Goal: Task Accomplishment & Management: Manage account settings

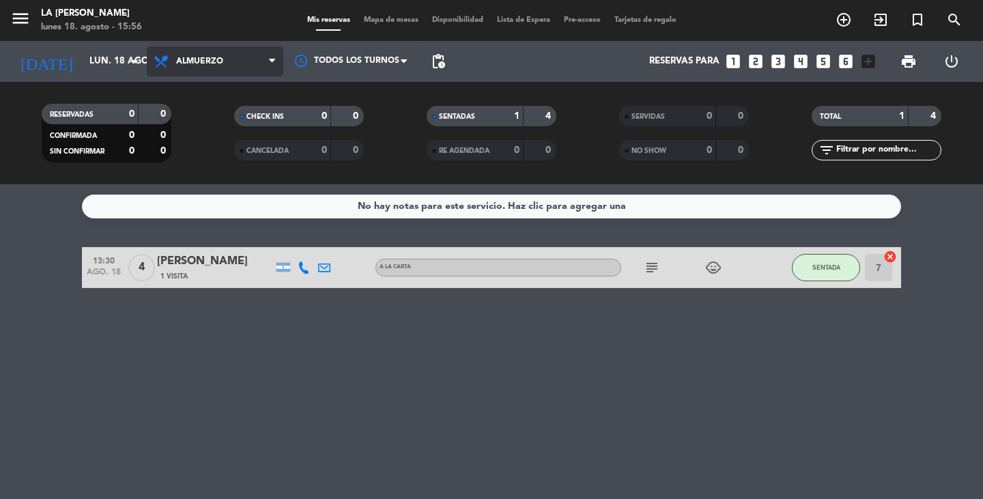
click at [249, 74] on span "Almuerzo" at bounding box center [215, 61] width 137 height 30
click at [234, 139] on div "menu LA [PERSON_NAME] [DATE] 18. agosto - 15:56 Mis reservas Mapa de mesas Disp…" at bounding box center [491, 92] width 983 height 184
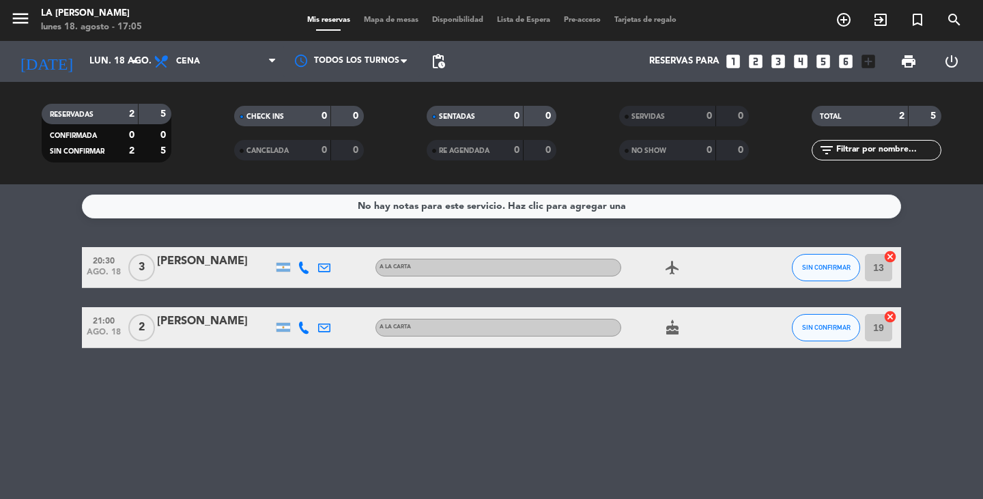
click at [657, 446] on div "No hay notas para este servicio. Haz clic para agregar una 20:30 [DATE] 3 [PERS…" at bounding box center [491, 341] width 983 height 315
click at [837, 267] on span "SIN CONFIRMAR" at bounding box center [826, 267] width 48 height 8
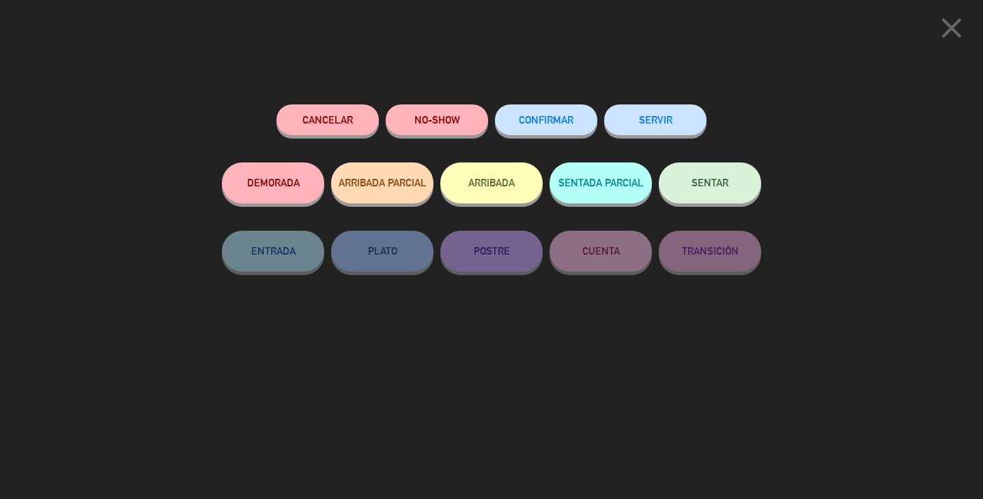
click at [563, 123] on span "CONFIRMAR" at bounding box center [546, 120] width 55 height 12
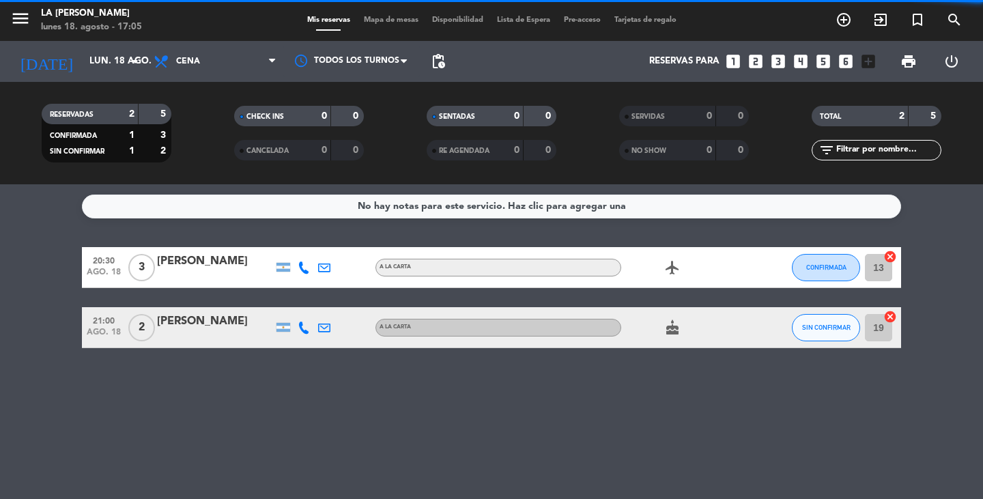
click at [822, 328] on span "SIN CONFIRMAR" at bounding box center [826, 328] width 48 height 8
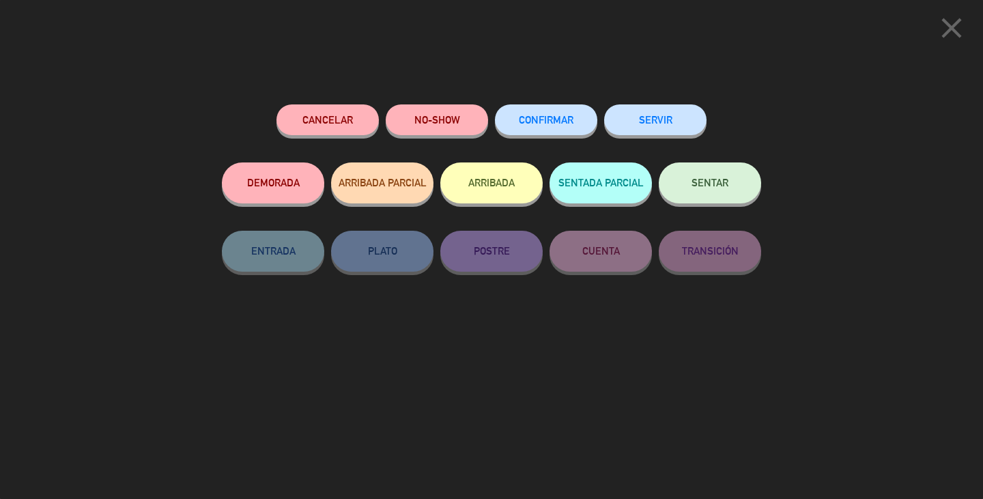
click at [562, 119] on span "CONFIRMAR" at bounding box center [546, 120] width 55 height 12
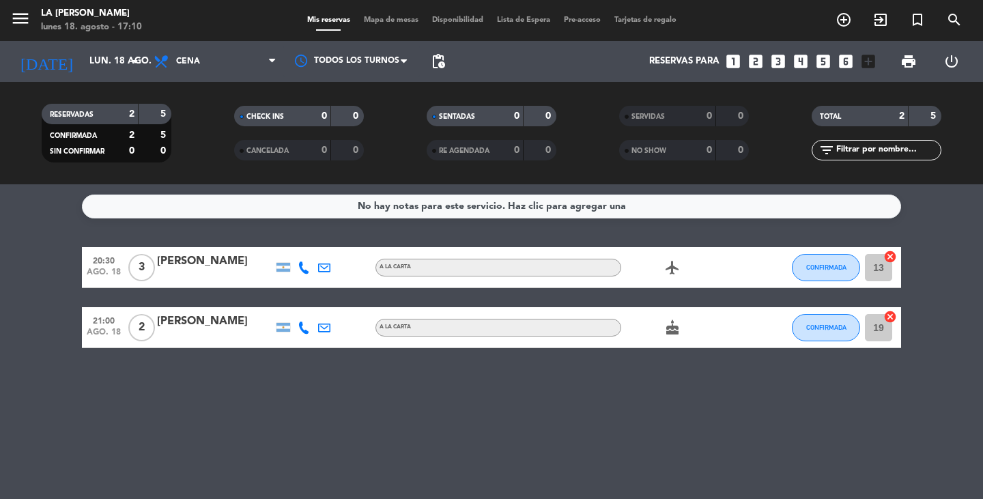
click at [889, 257] on icon "cancel" at bounding box center [890, 257] width 14 height 14
click at [880, 265] on icon "border_all" at bounding box center [880, 267] width 16 height 16
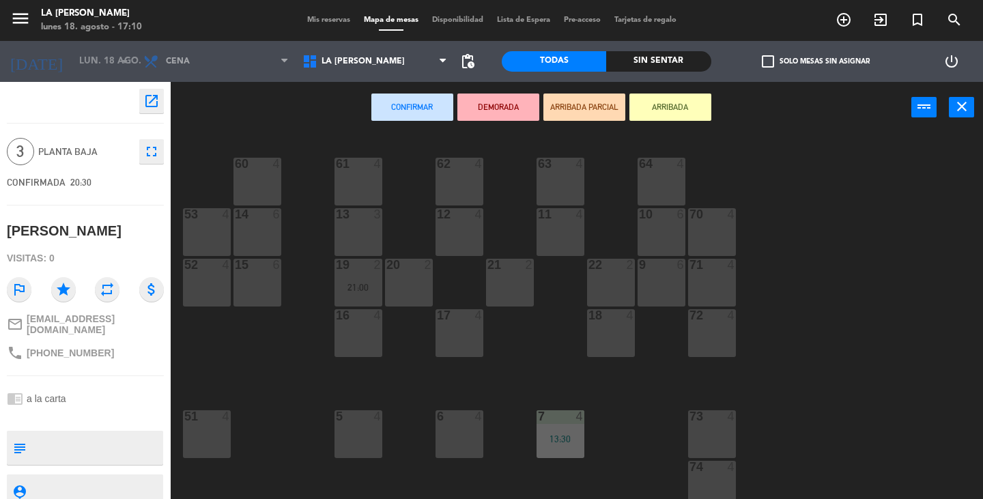
click at [543, 235] on div "11 4" at bounding box center [560, 232] width 48 height 48
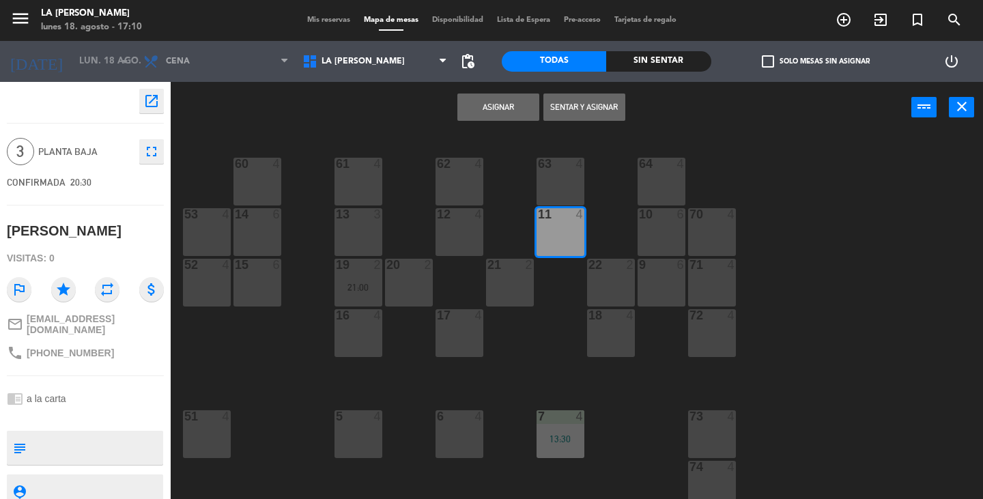
click at [483, 109] on button "Asignar" at bounding box center [498, 107] width 82 height 27
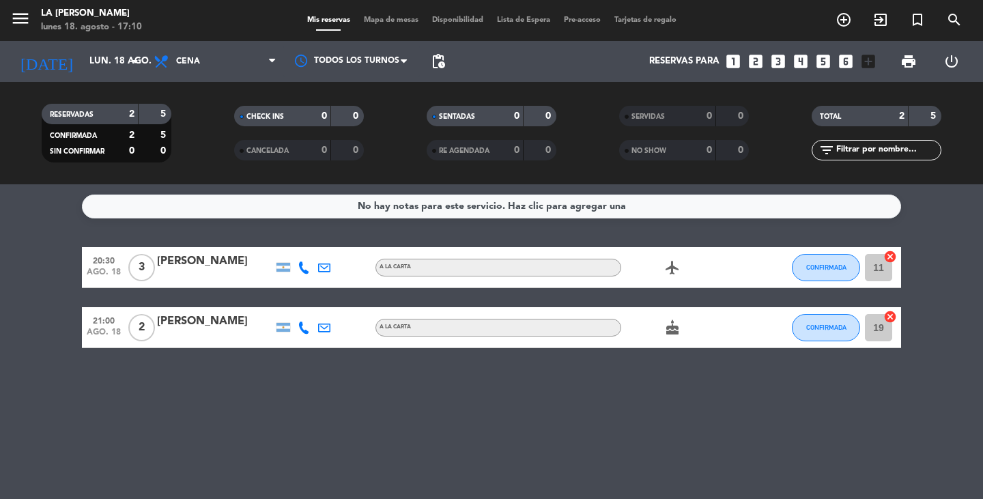
click at [888, 316] on icon "cancel" at bounding box center [890, 317] width 14 height 14
click at [880, 326] on icon "border_all" at bounding box center [880, 327] width 16 height 16
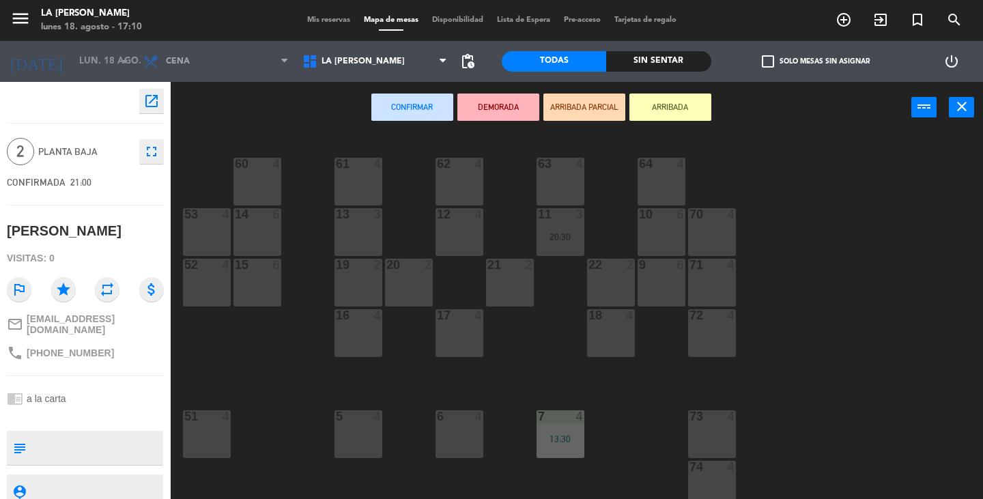
click at [455, 218] on div at bounding box center [459, 214] width 23 height 12
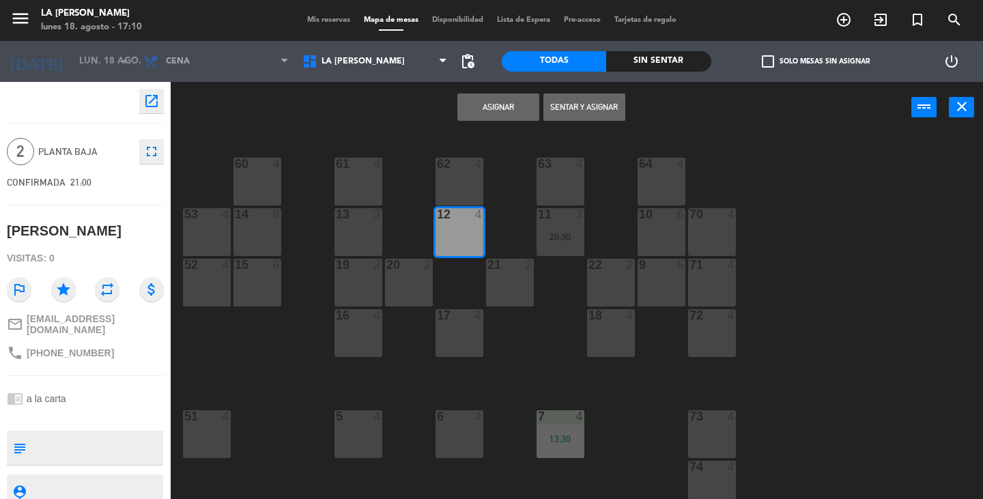
click at [501, 109] on button "Asignar" at bounding box center [498, 107] width 82 height 27
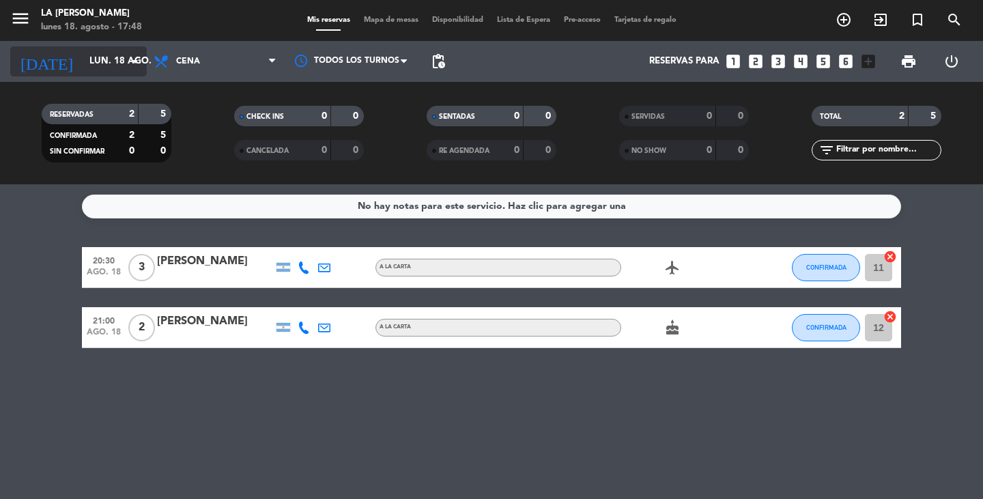
click at [123, 69] on input "lun. 18 ago." at bounding box center [143, 61] width 120 height 25
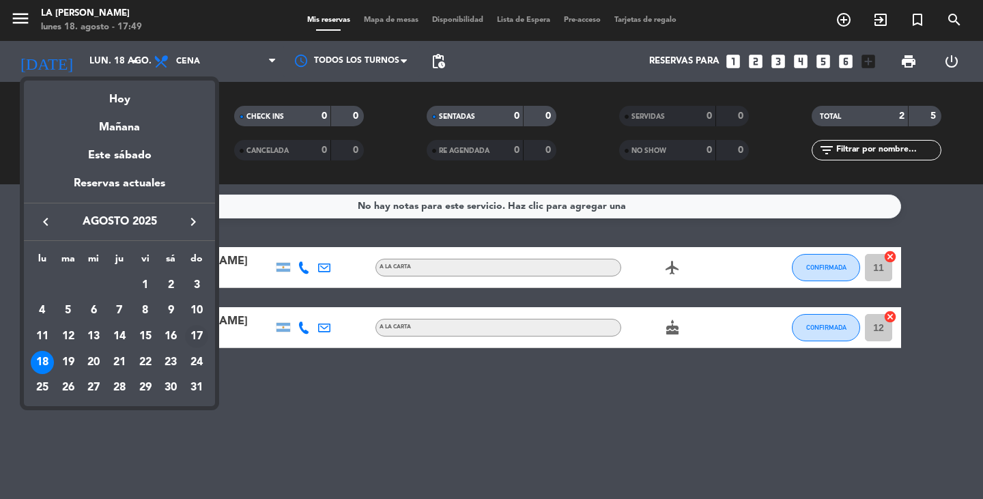
click at [197, 337] on div "17" at bounding box center [196, 336] width 23 height 23
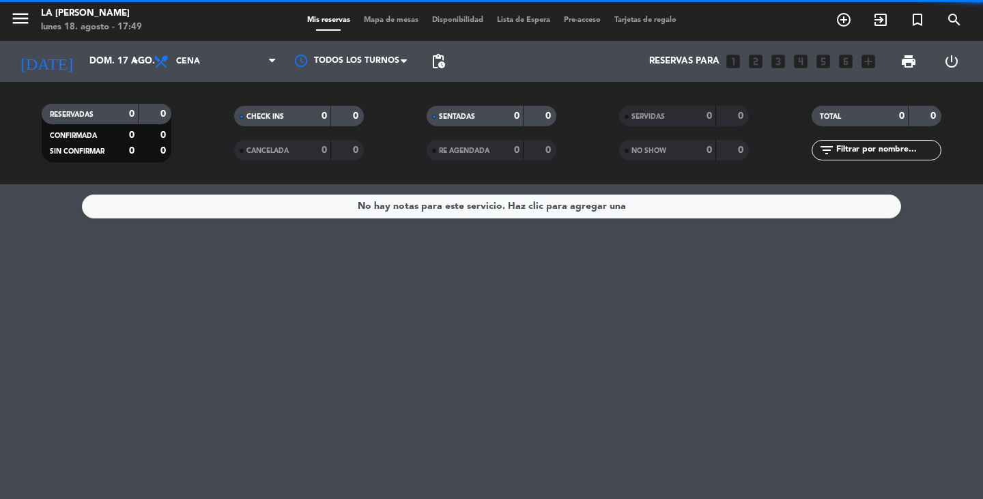
click at [201, 61] on span "Cena" at bounding box center [215, 61] width 137 height 30
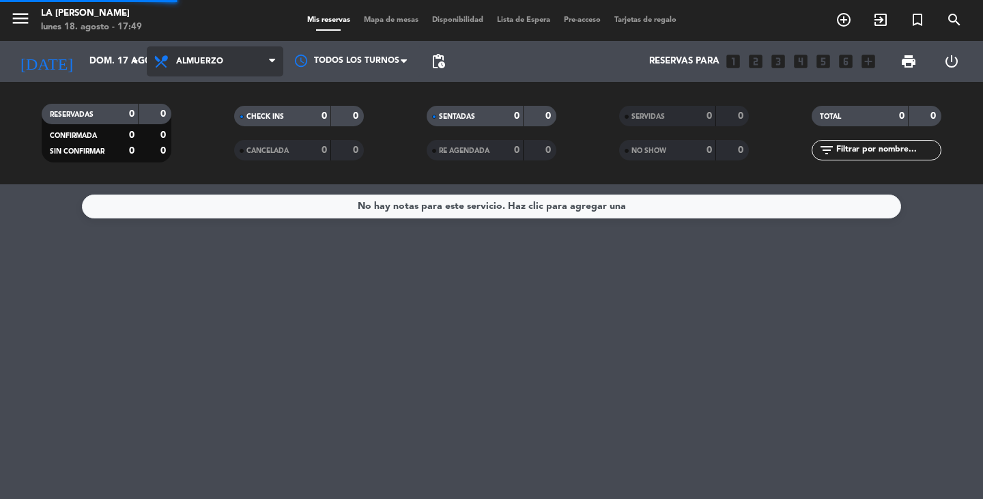
click at [199, 123] on div "menu LA [PERSON_NAME] [DATE] 18. agosto - 17:49 Mis reservas Mapa de mesas Disp…" at bounding box center [491, 92] width 983 height 184
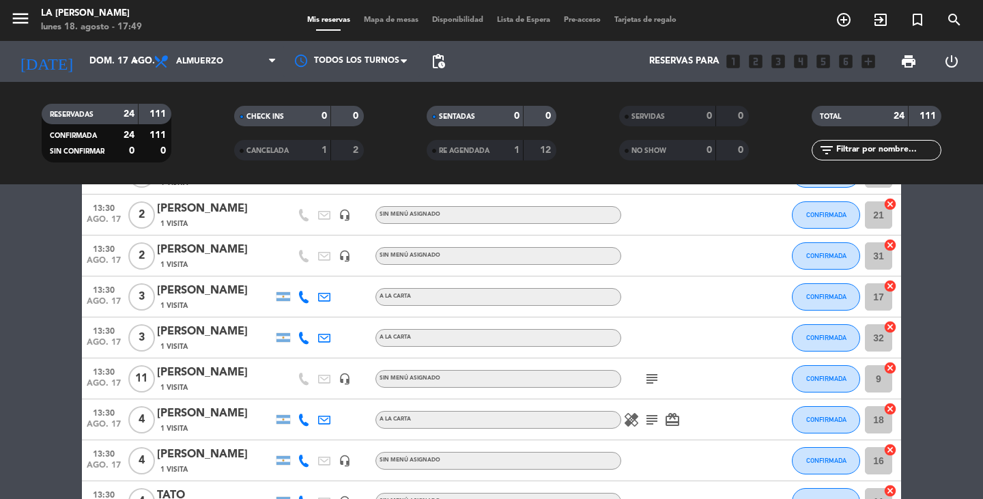
scroll to position [751, 0]
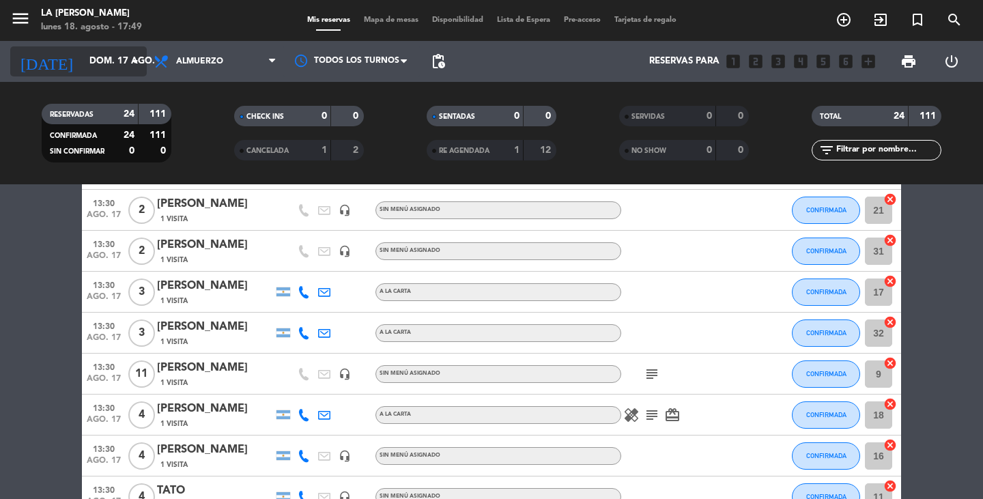
click at [115, 59] on input "dom. 17 ago." at bounding box center [143, 61] width 120 height 25
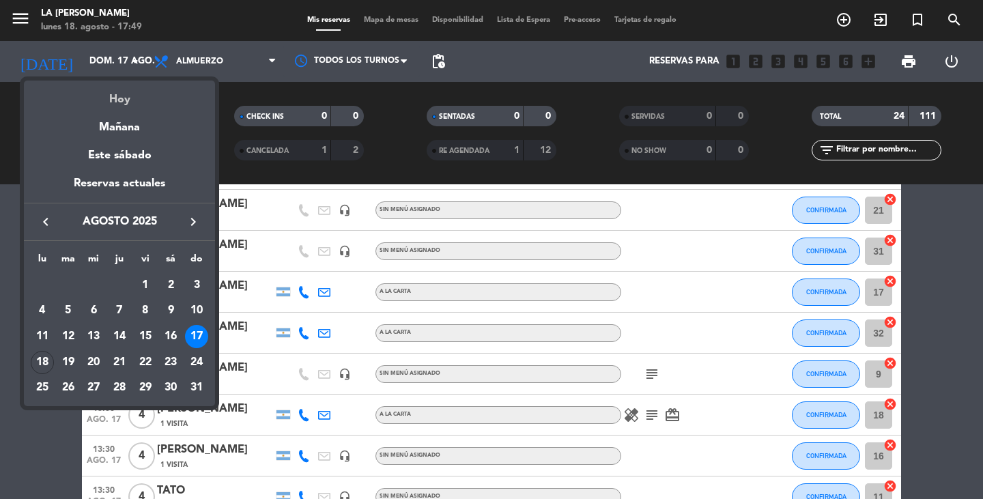
click at [123, 100] on div "Hoy" at bounding box center [119, 95] width 191 height 28
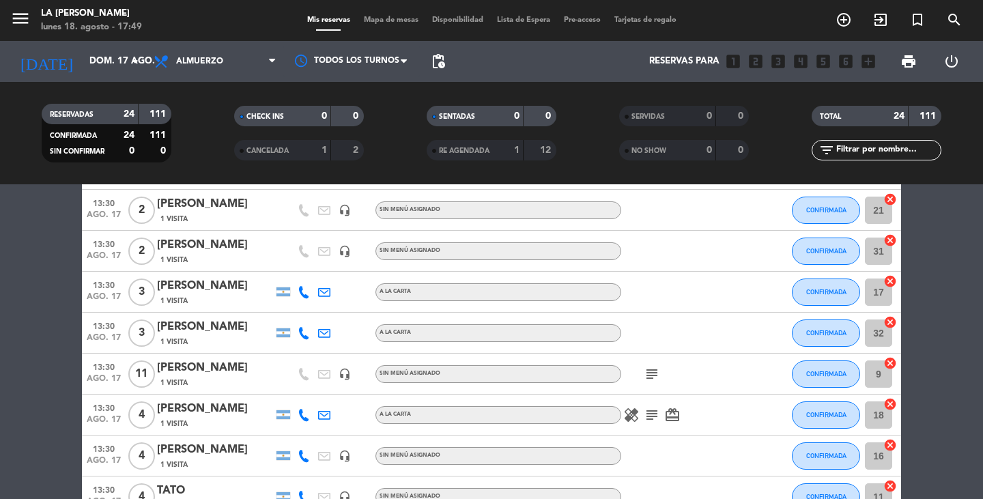
type input "lun. 18 ago."
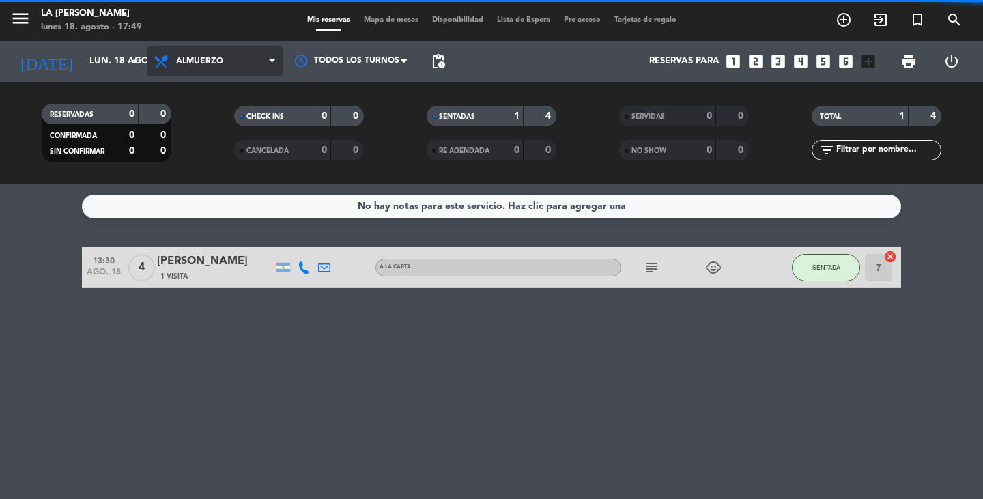
scroll to position [0, 0]
click at [212, 63] on span "Almuerzo" at bounding box center [199, 62] width 47 height 10
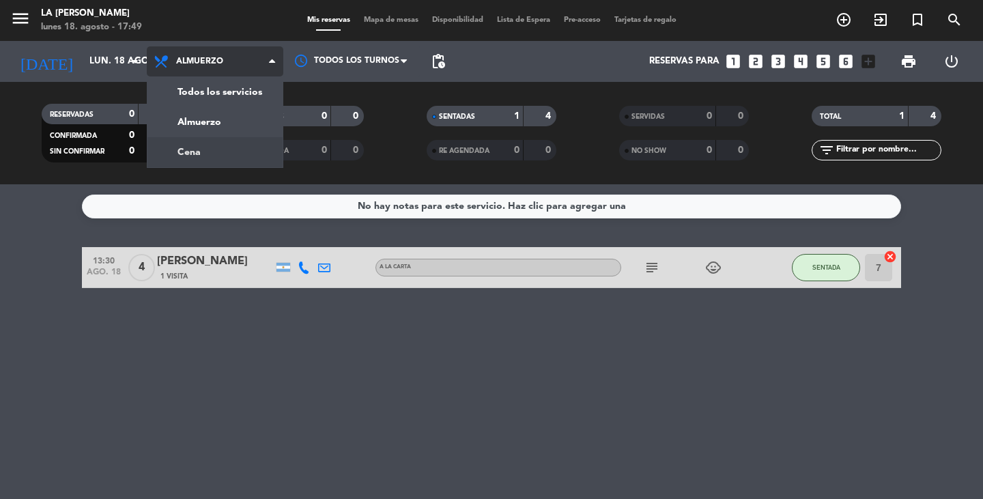
click at [199, 148] on div "menu LA [PERSON_NAME] [DATE] 18. agosto - 17:49 Mis reservas Mapa de mesas Disp…" at bounding box center [491, 92] width 983 height 184
